Goal: Find specific page/section: Find specific page/section

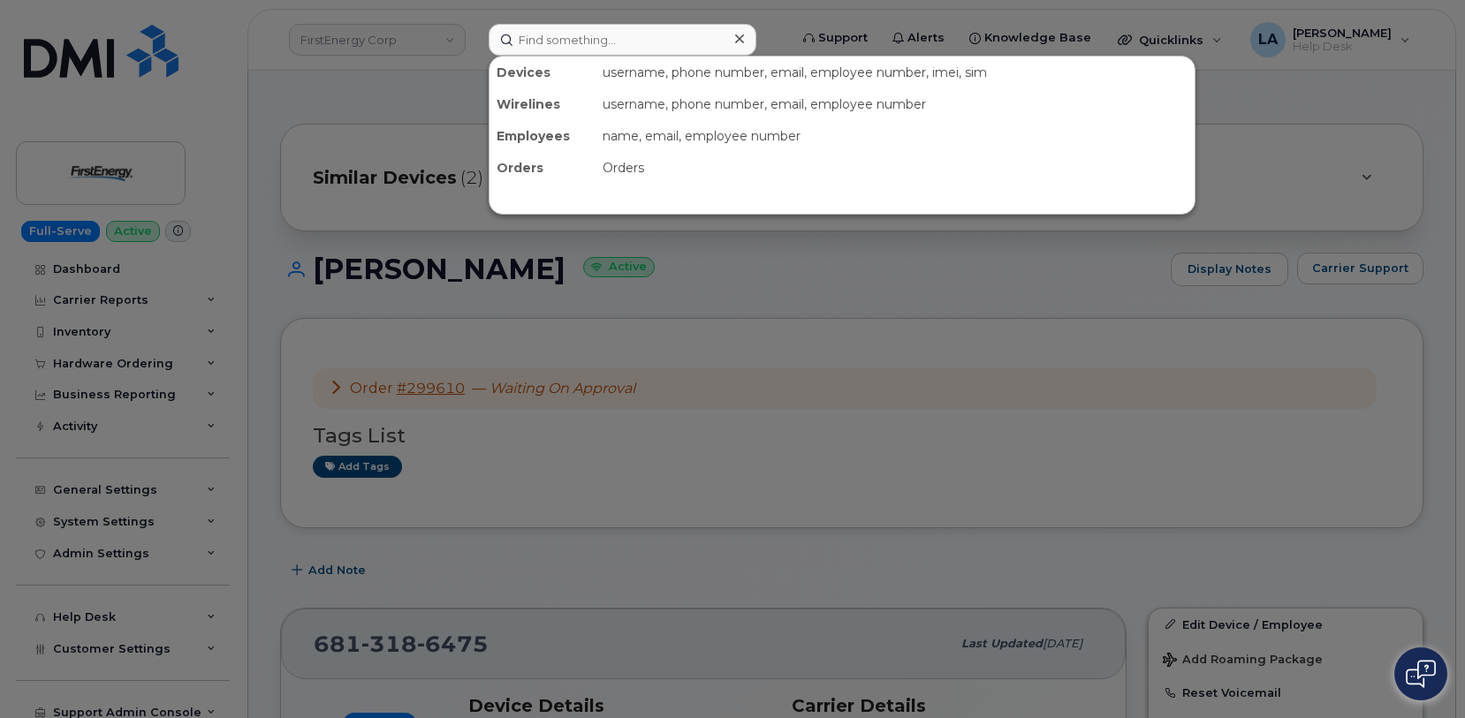
scroll to position [518, 0]
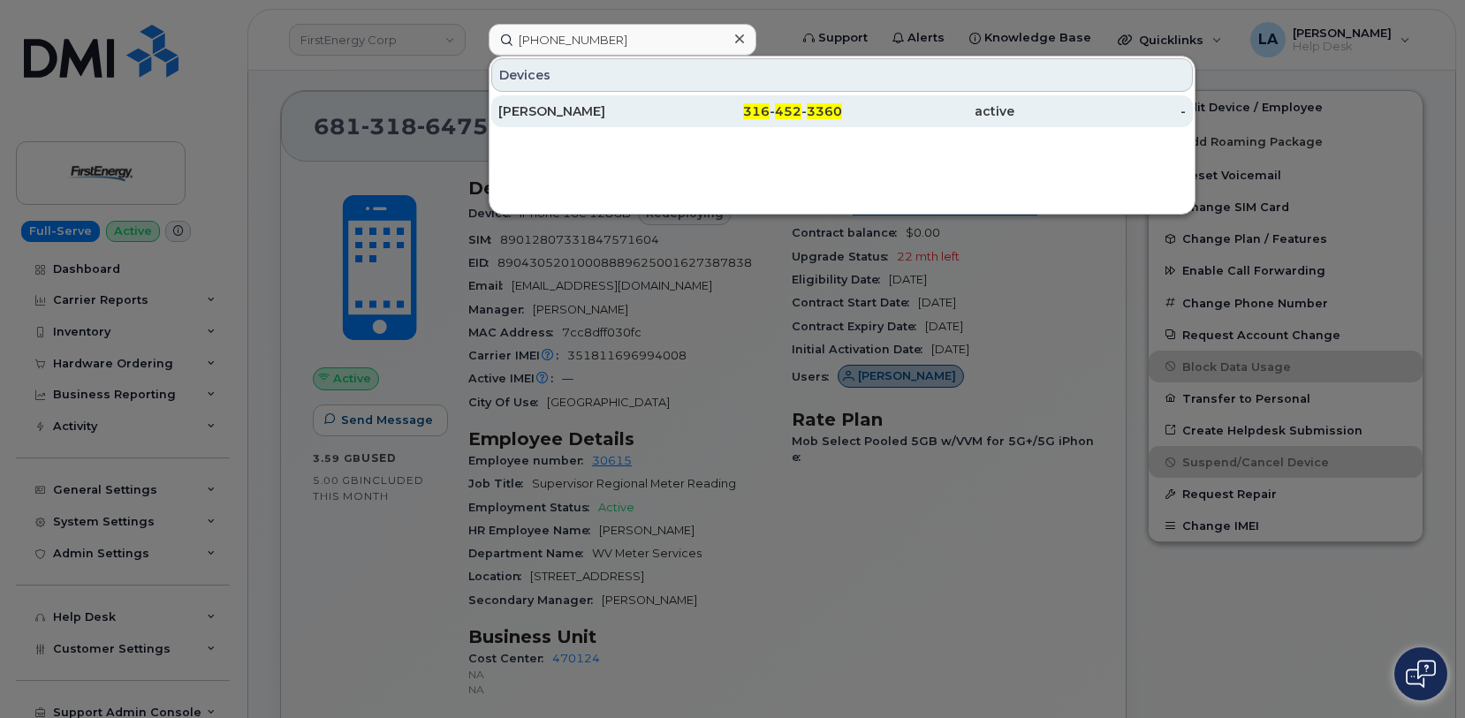
type input "316 452 3360"
click at [632, 110] on div "[PERSON_NAME]" at bounding box center [584, 111] width 172 height 18
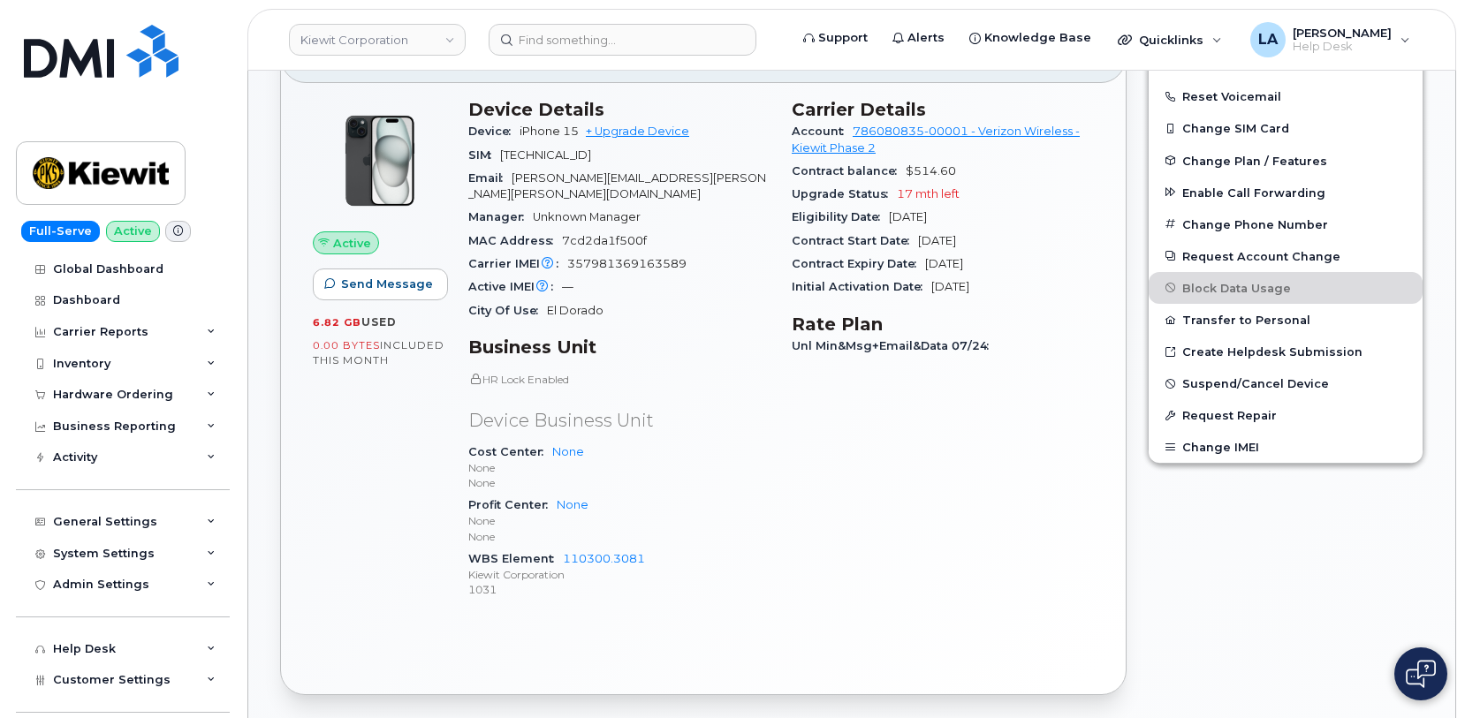
scroll to position [435, 0]
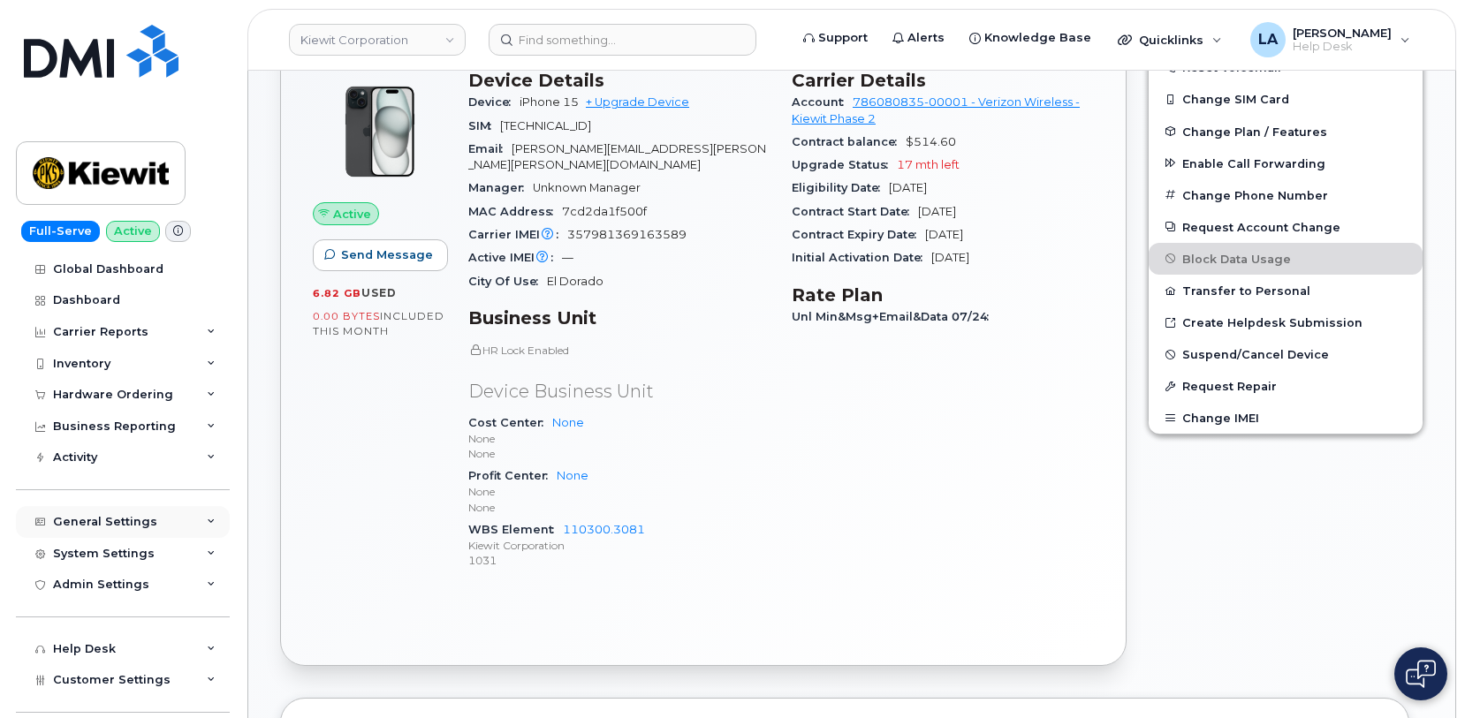
click at [114, 522] on div "General Settings" at bounding box center [105, 522] width 104 height 14
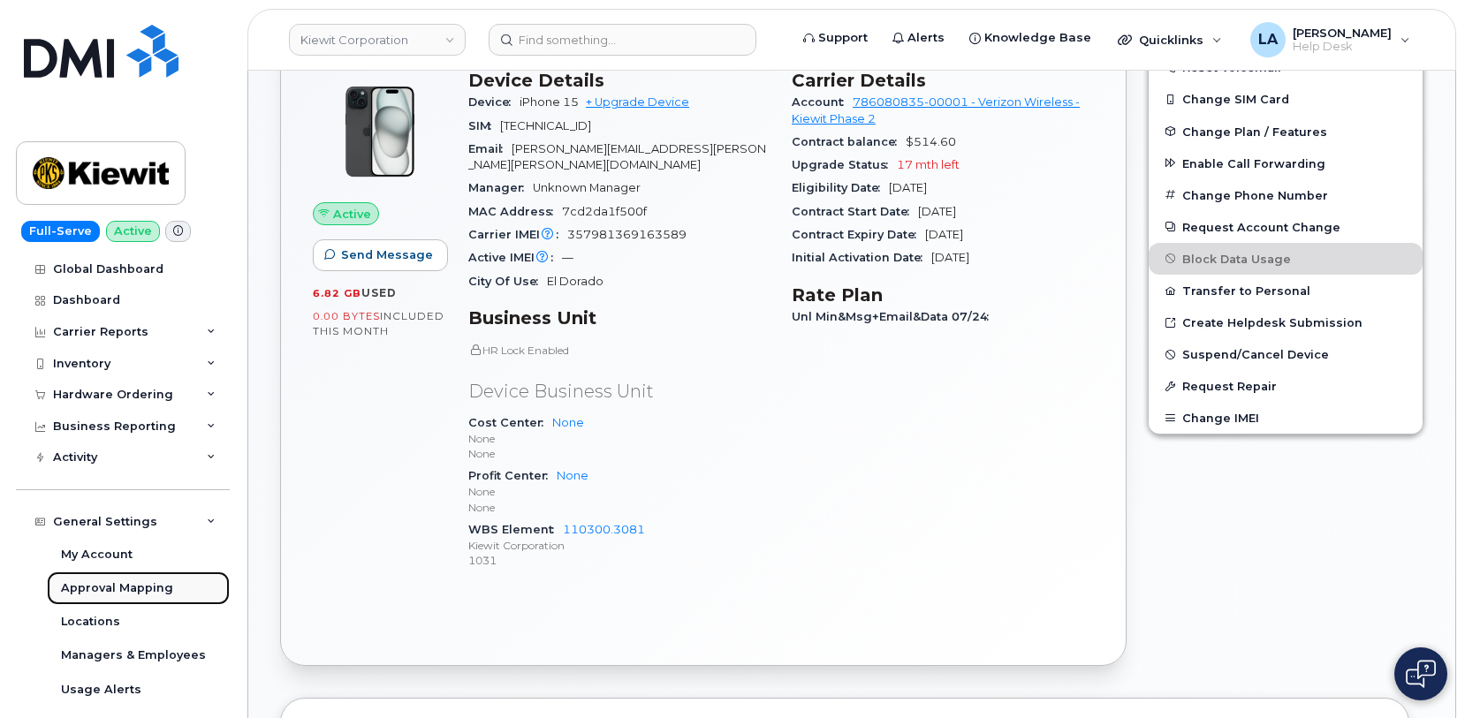
click at [131, 589] on div "Approval Mapping" at bounding box center [117, 588] width 112 height 16
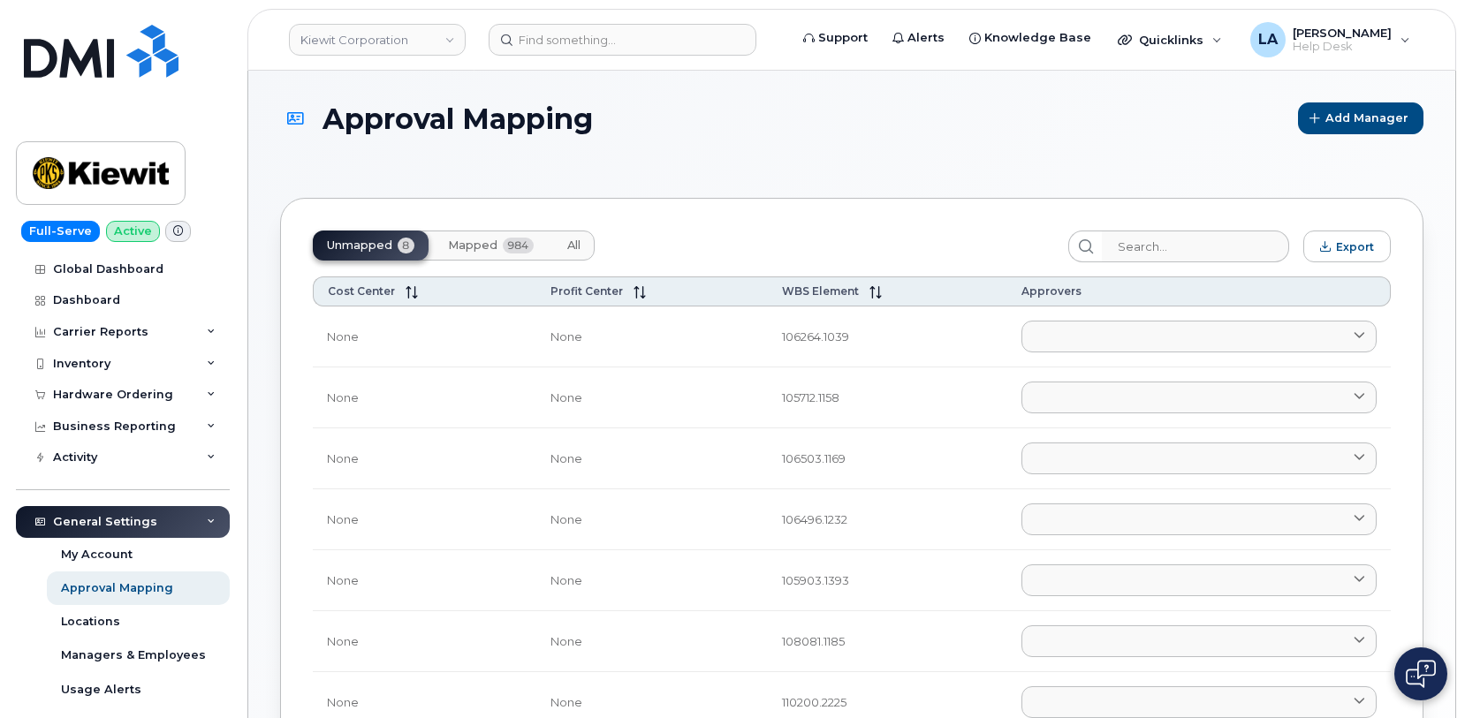
click at [472, 240] on span "Mapped" at bounding box center [472, 245] width 49 height 14
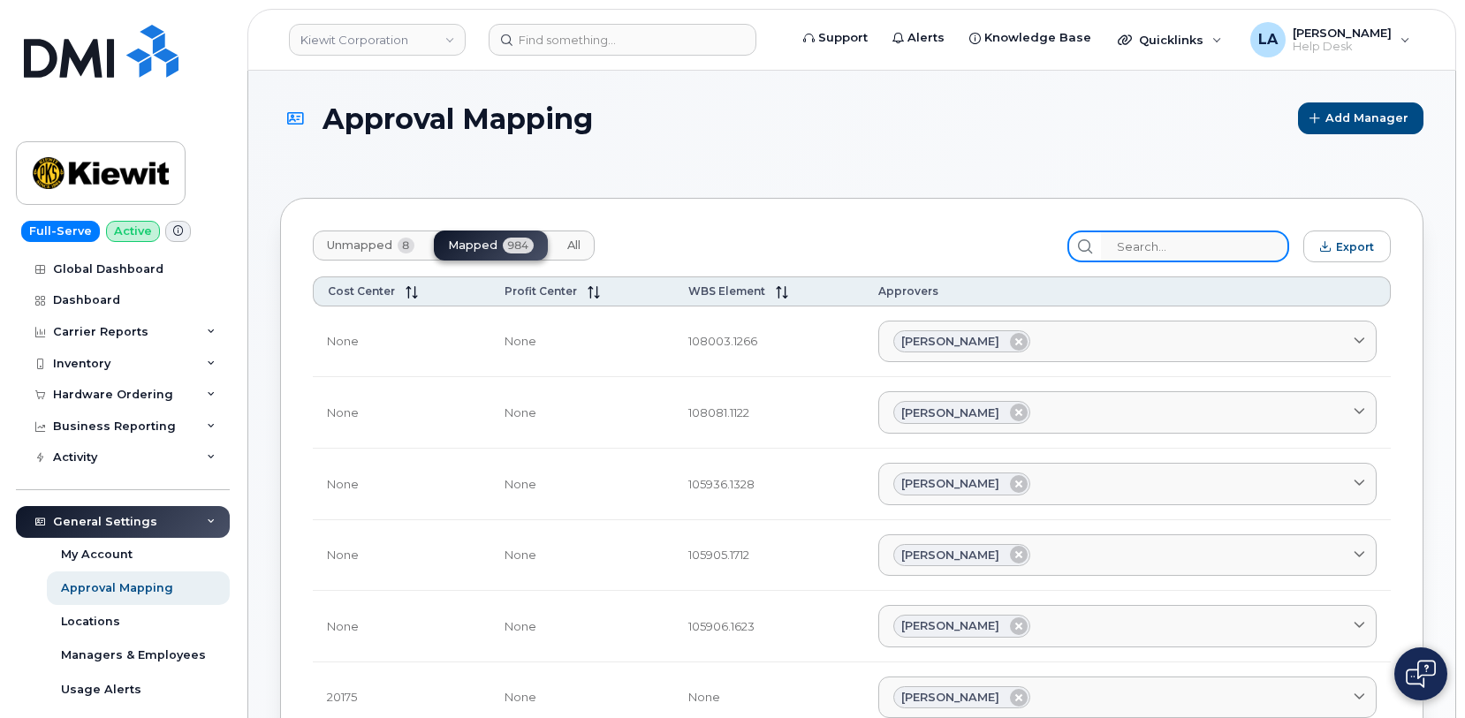
click at [1192, 244] on input "search" at bounding box center [1195, 247] width 188 height 32
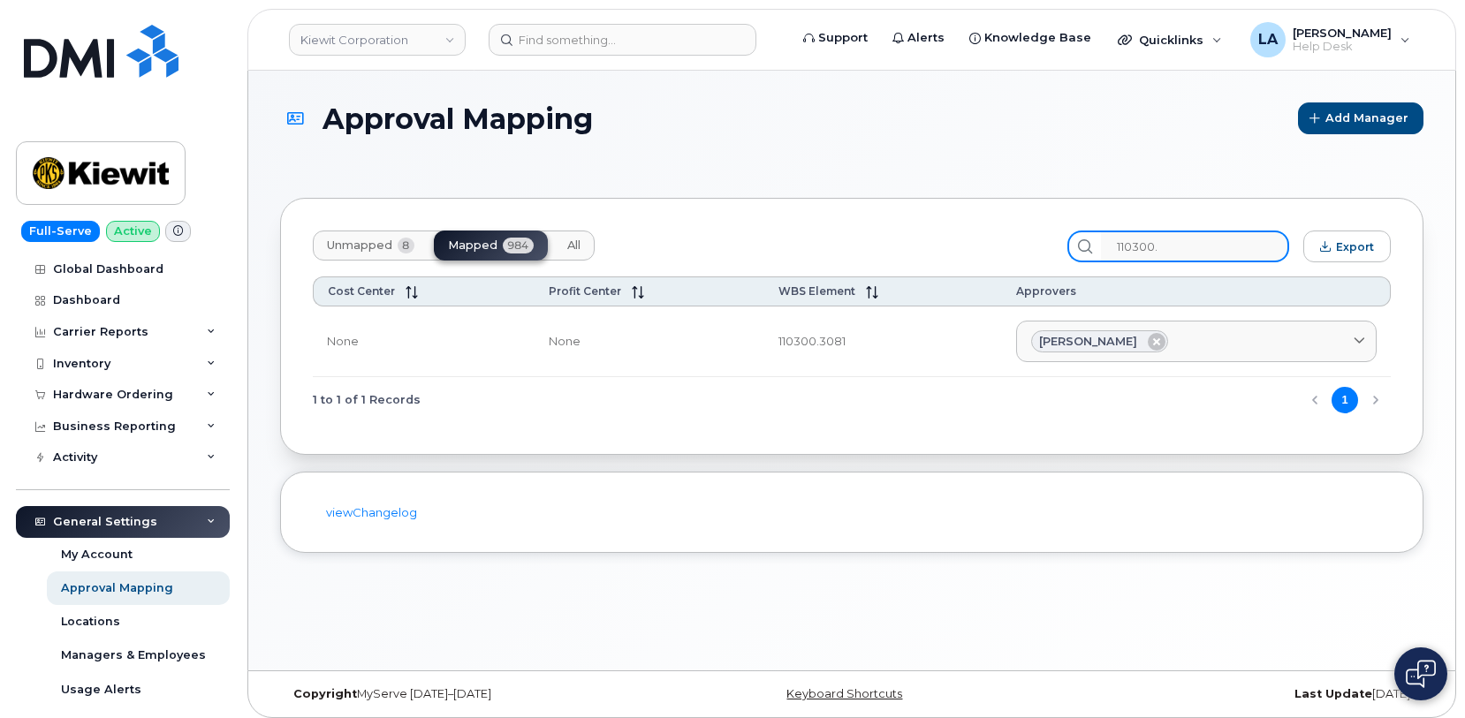
type input "110300."
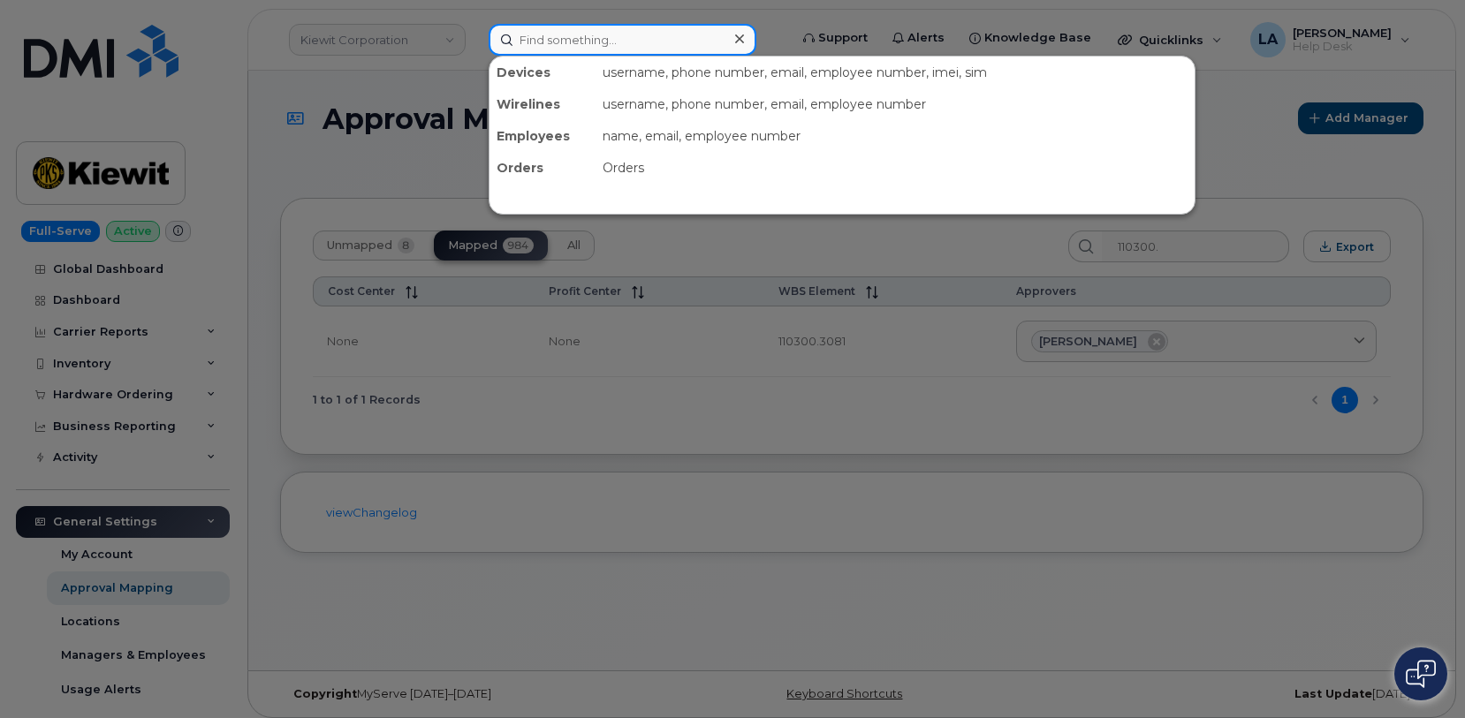
click at [647, 37] on input at bounding box center [622, 40] width 268 height 32
paste input "[PERSON_NAME]"
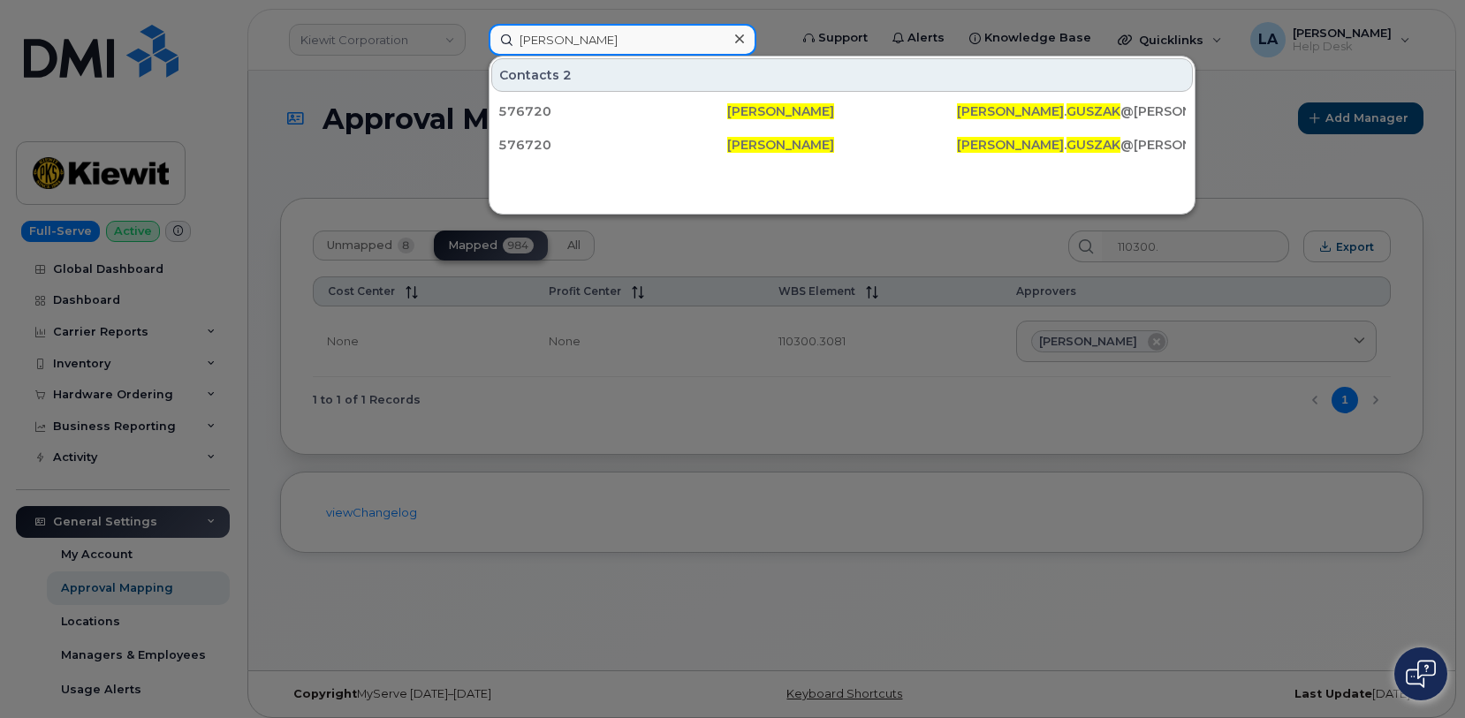
type input "[PERSON_NAME]"
click at [1313, 184] on div at bounding box center [732, 359] width 1465 height 718
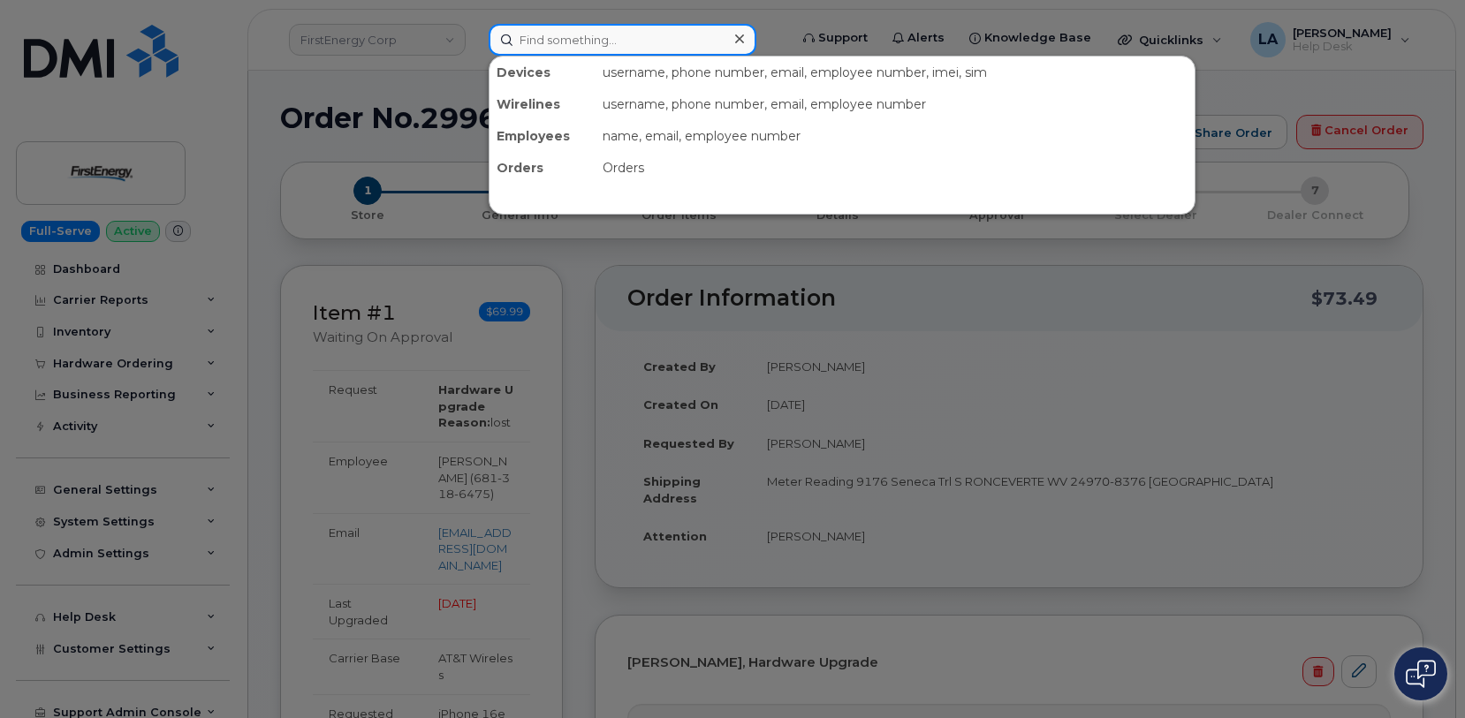
click at [561, 27] on input at bounding box center [622, 40] width 268 height 32
paste input "Kevin Battell"
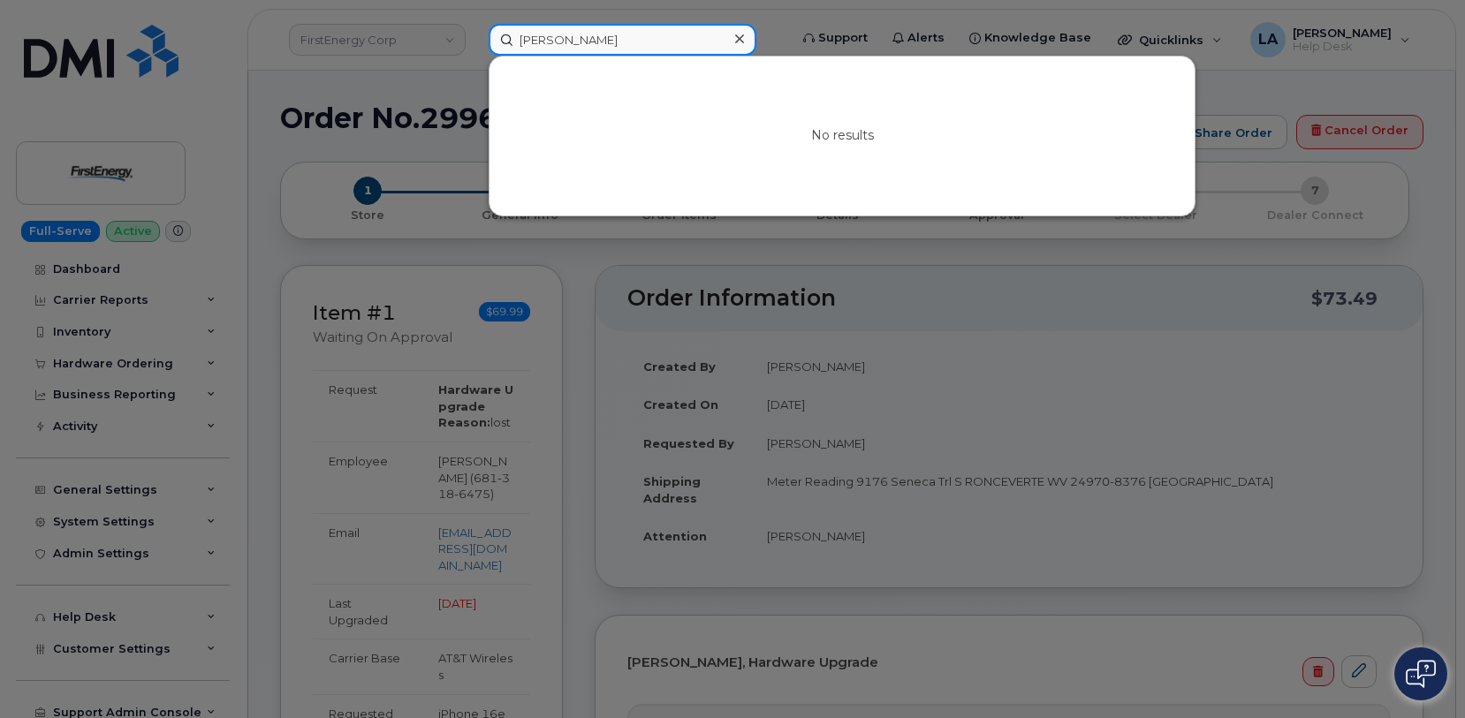
type input "Kevin Battell"
click at [488, 214] on div at bounding box center [732, 359] width 1465 height 718
